Goal: Transaction & Acquisition: Subscribe to service/newsletter

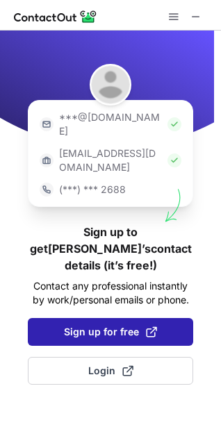
click at [122, 318] on button "Sign up for free" at bounding box center [110, 332] width 165 height 28
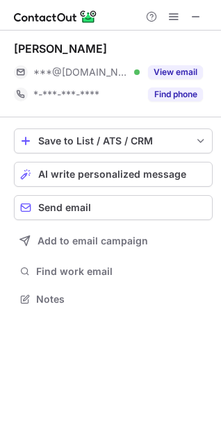
scroll to position [289, 221]
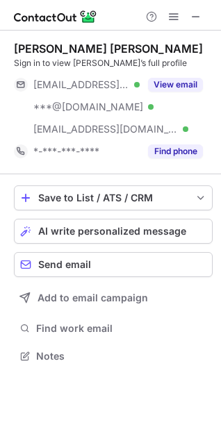
scroll to position [346, 221]
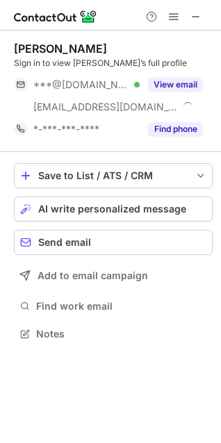
scroll to position [323, 221]
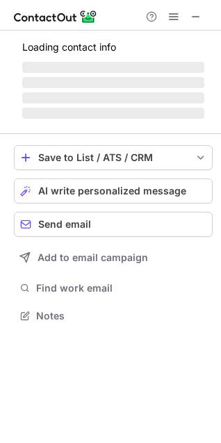
scroll to position [346, 221]
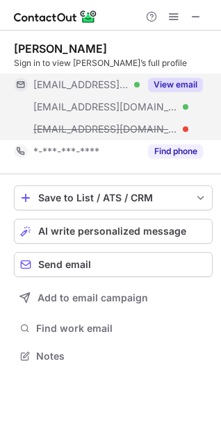
click at [191, 78] on button "View email" at bounding box center [175, 85] width 55 height 14
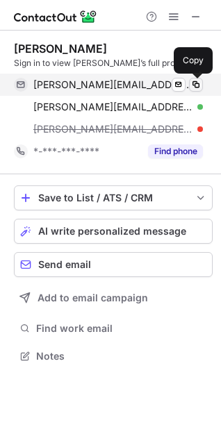
click at [191, 80] on span at bounding box center [195, 84] width 11 height 11
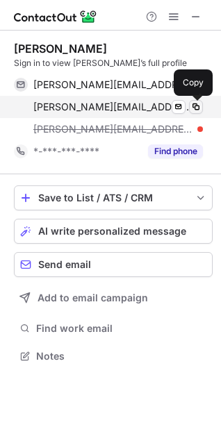
click at [195, 101] on button at bounding box center [196, 107] width 14 height 14
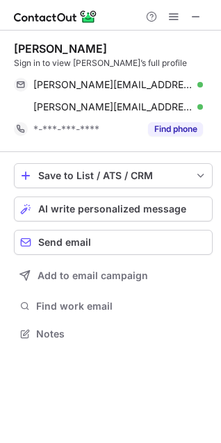
scroll to position [323, 221]
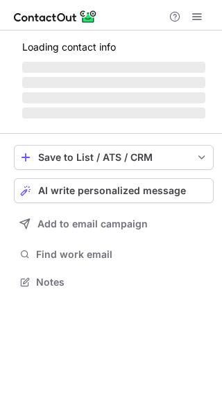
scroll to position [357, 222]
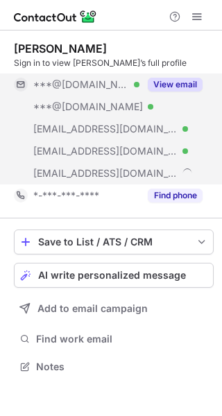
click at [169, 87] on button "View email" at bounding box center [175, 85] width 55 height 14
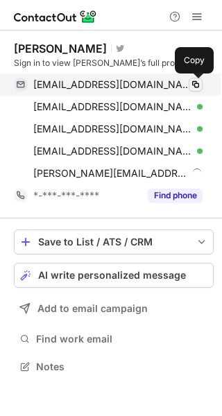
click at [198, 91] on button at bounding box center [196, 85] width 14 height 14
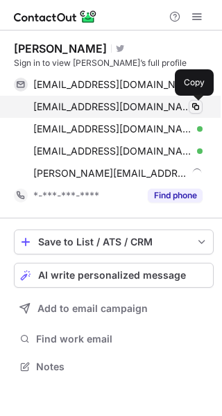
click at [198, 106] on span at bounding box center [195, 106] width 11 height 11
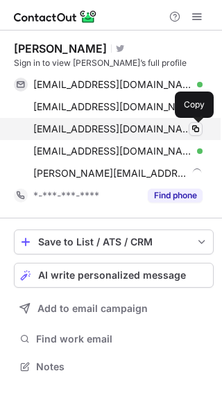
click at [196, 127] on span at bounding box center [195, 129] width 11 height 11
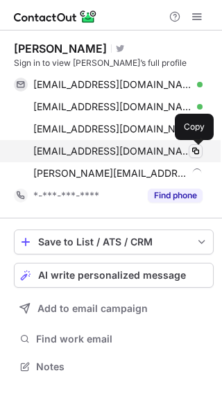
click at [196, 146] on span at bounding box center [195, 151] width 11 height 11
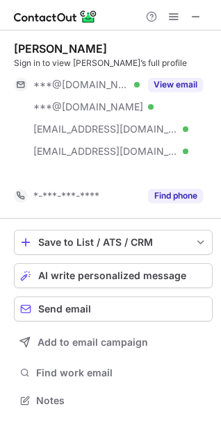
scroll to position [368, 221]
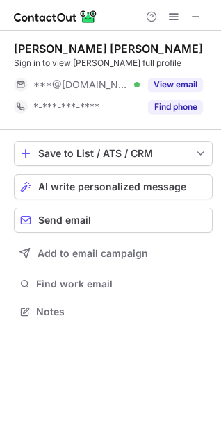
scroll to position [6, 6]
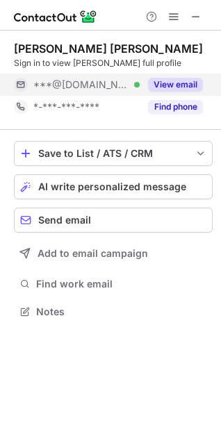
click at [183, 85] on button "View email" at bounding box center [175, 85] width 55 height 14
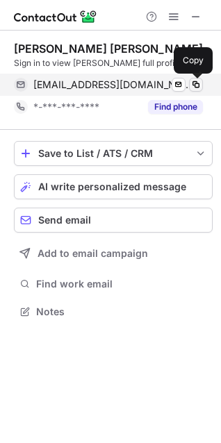
click at [201, 87] on button at bounding box center [196, 85] width 14 height 14
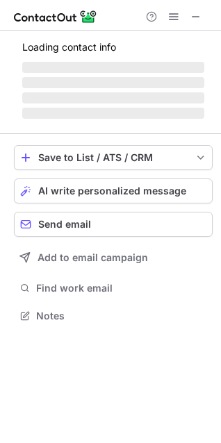
scroll to position [6, 6]
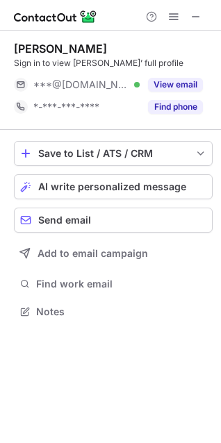
scroll to position [6, 6]
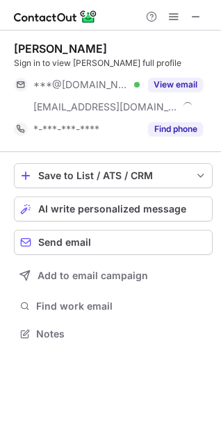
scroll to position [323, 221]
